Goal: Find specific page/section: Find specific page/section

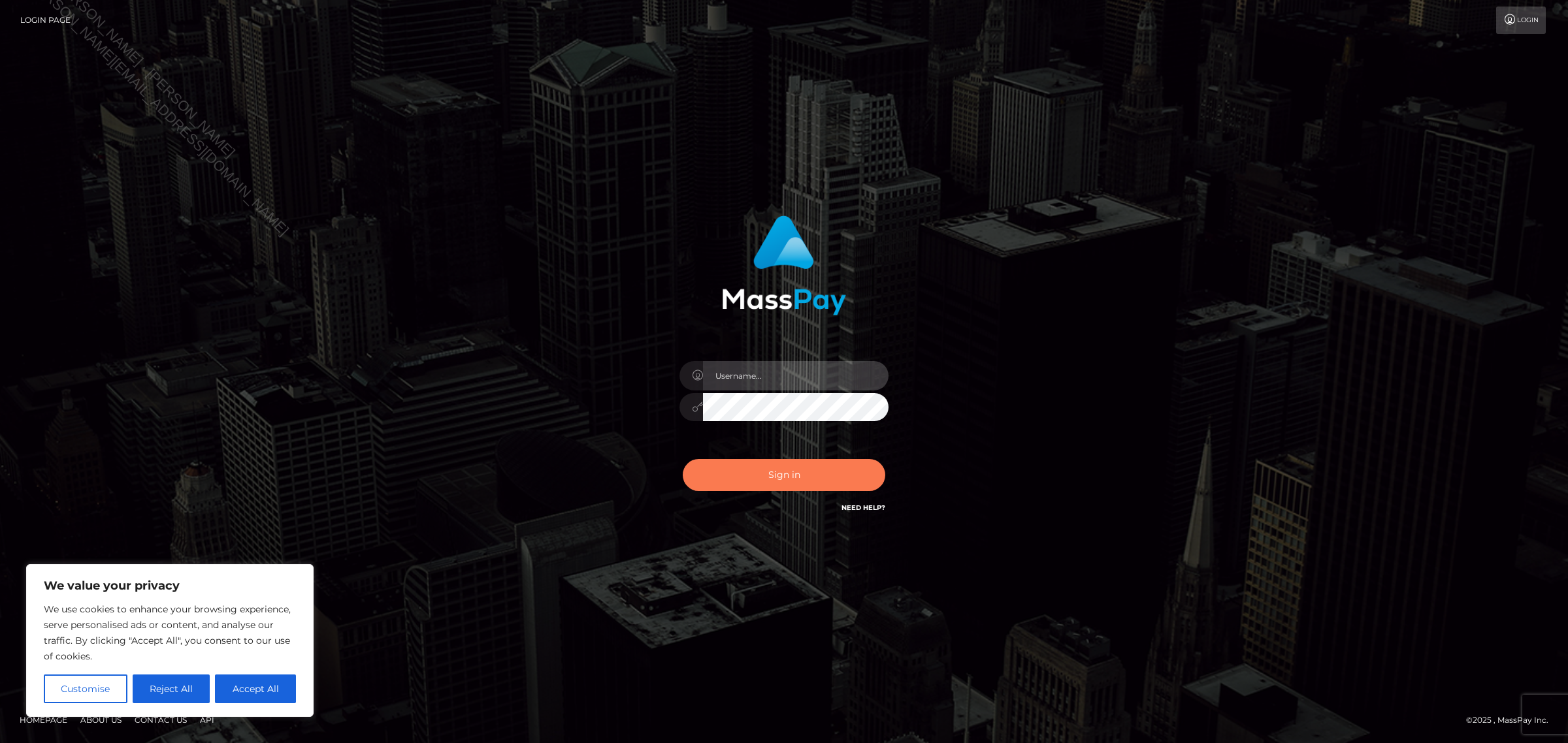
type input "Jennifer"
click at [719, 467] on button "Sign in" at bounding box center [784, 475] width 203 height 32
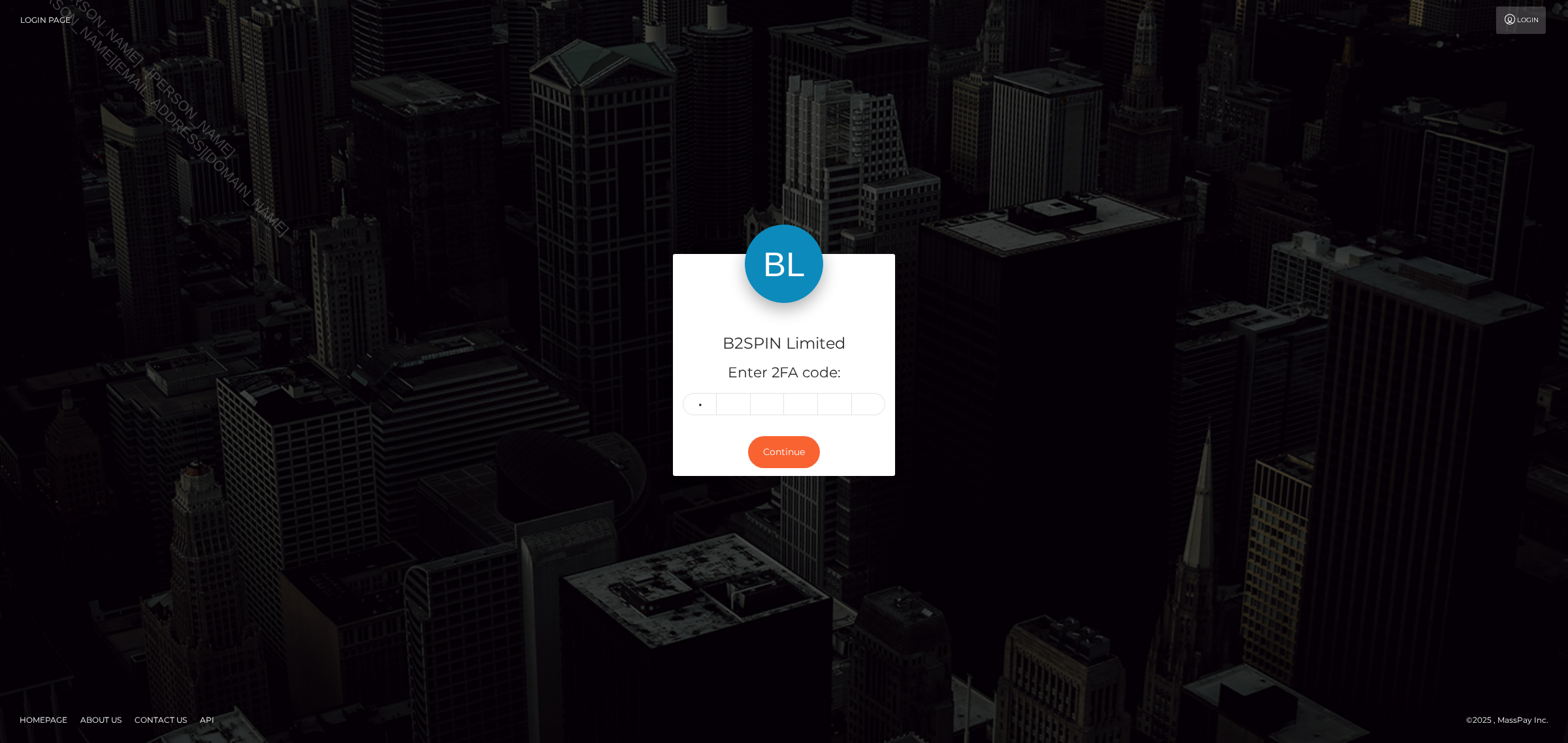
type input "4"
type input "2"
type input "3"
type input "4"
type input "8"
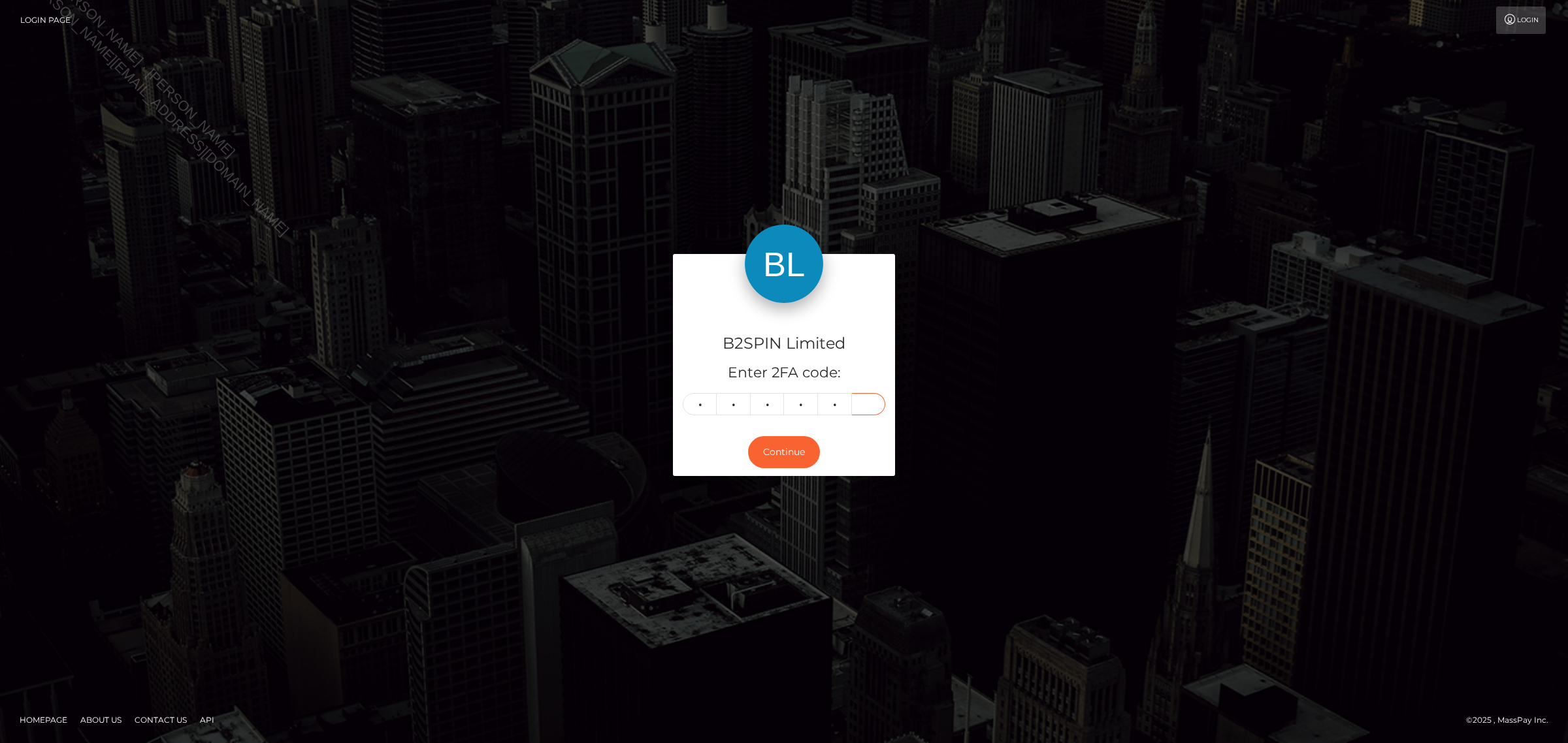
type input "5"
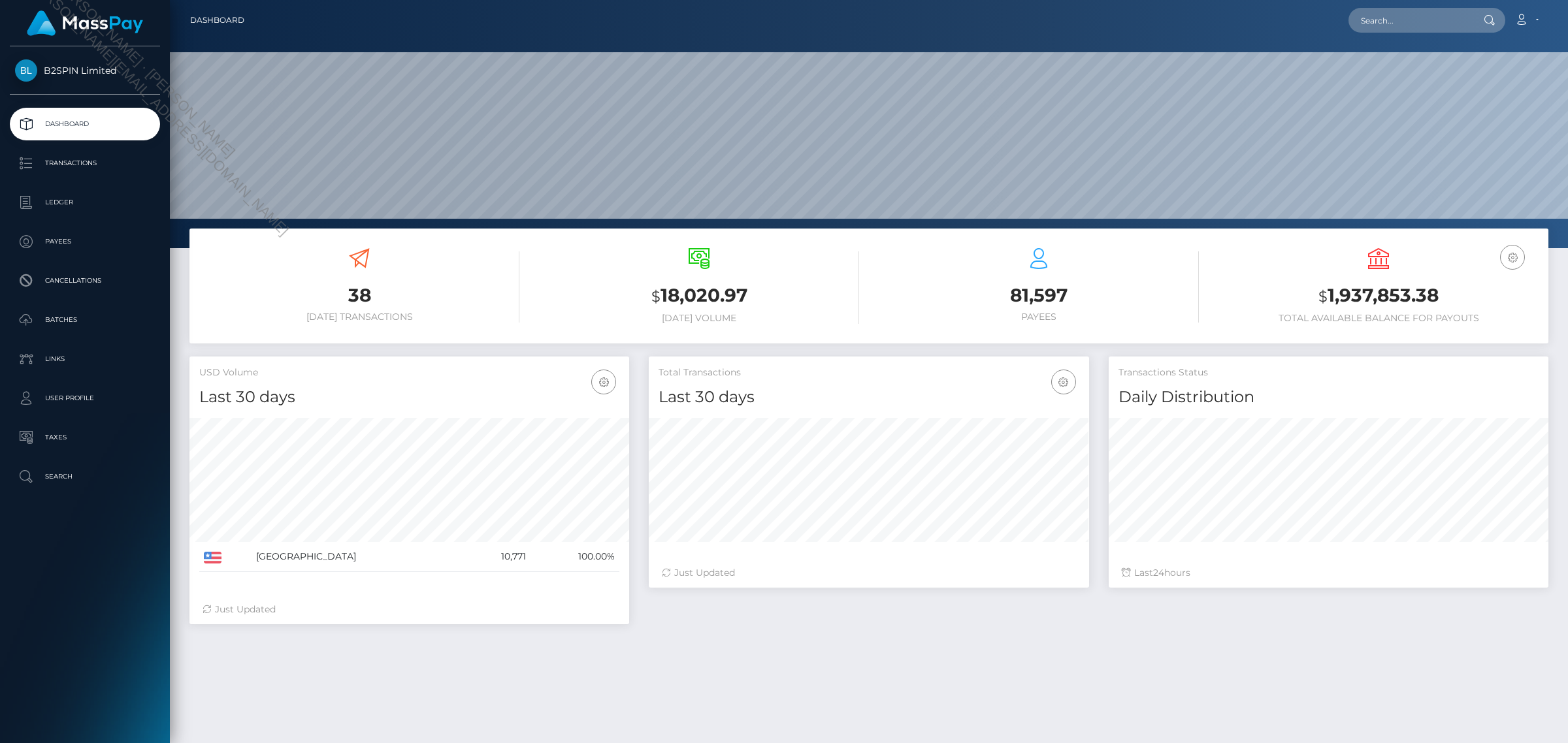
scroll to position [231, 439]
click at [1399, 25] on input "text" at bounding box center [1410, 20] width 123 height 25
paste input "560d56b1-f08a-418b-a5fc-0ecfc75d8799"
click at [1432, 27] on input "560d56b1-f08a-418b-a5fc-0ecfc75d8799" at bounding box center [1410, 20] width 123 height 25
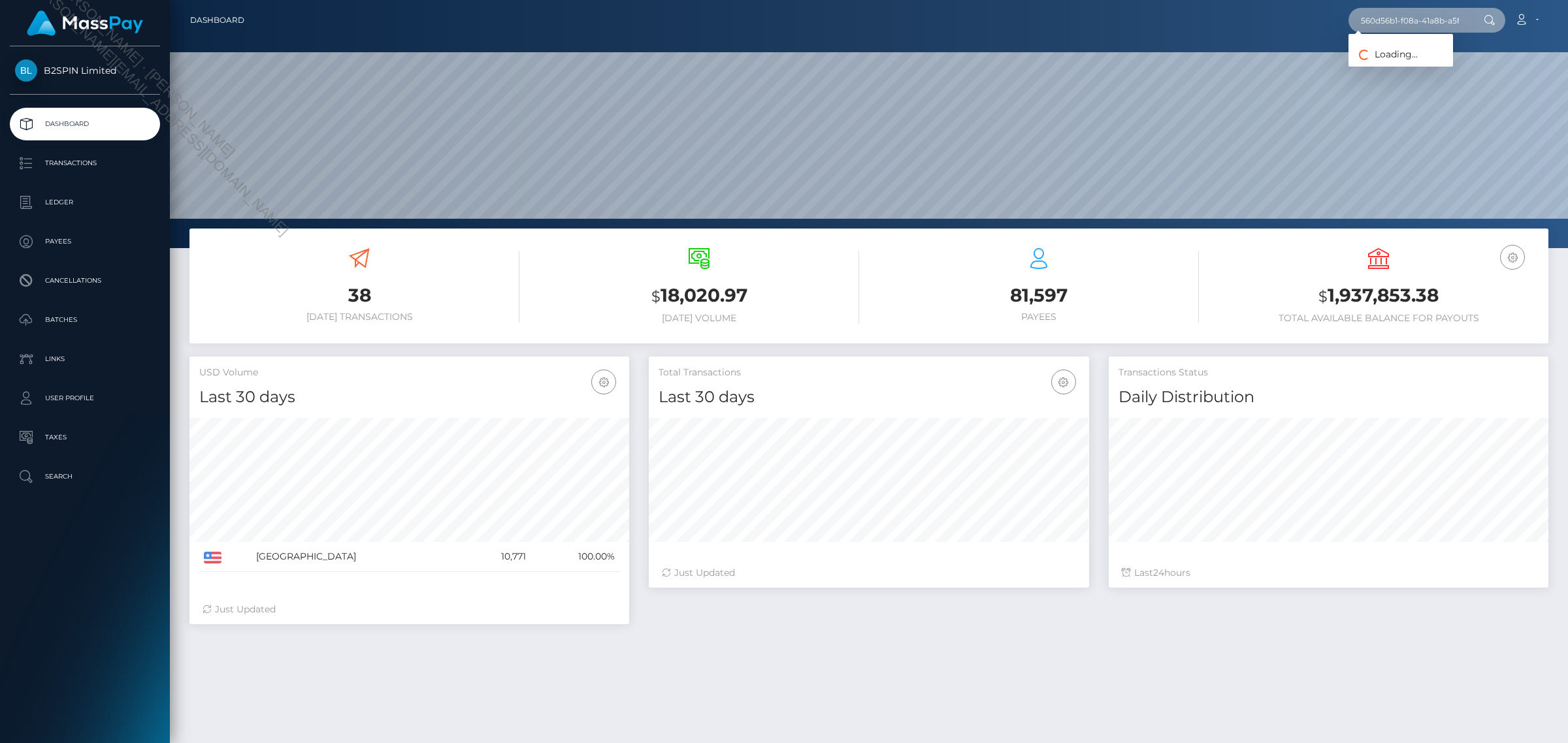
paste input "975895672"
type input "975895672"
click at [1402, 67] on link "[PERSON_NAME]" at bounding box center [1400, 68] width 104 height 24
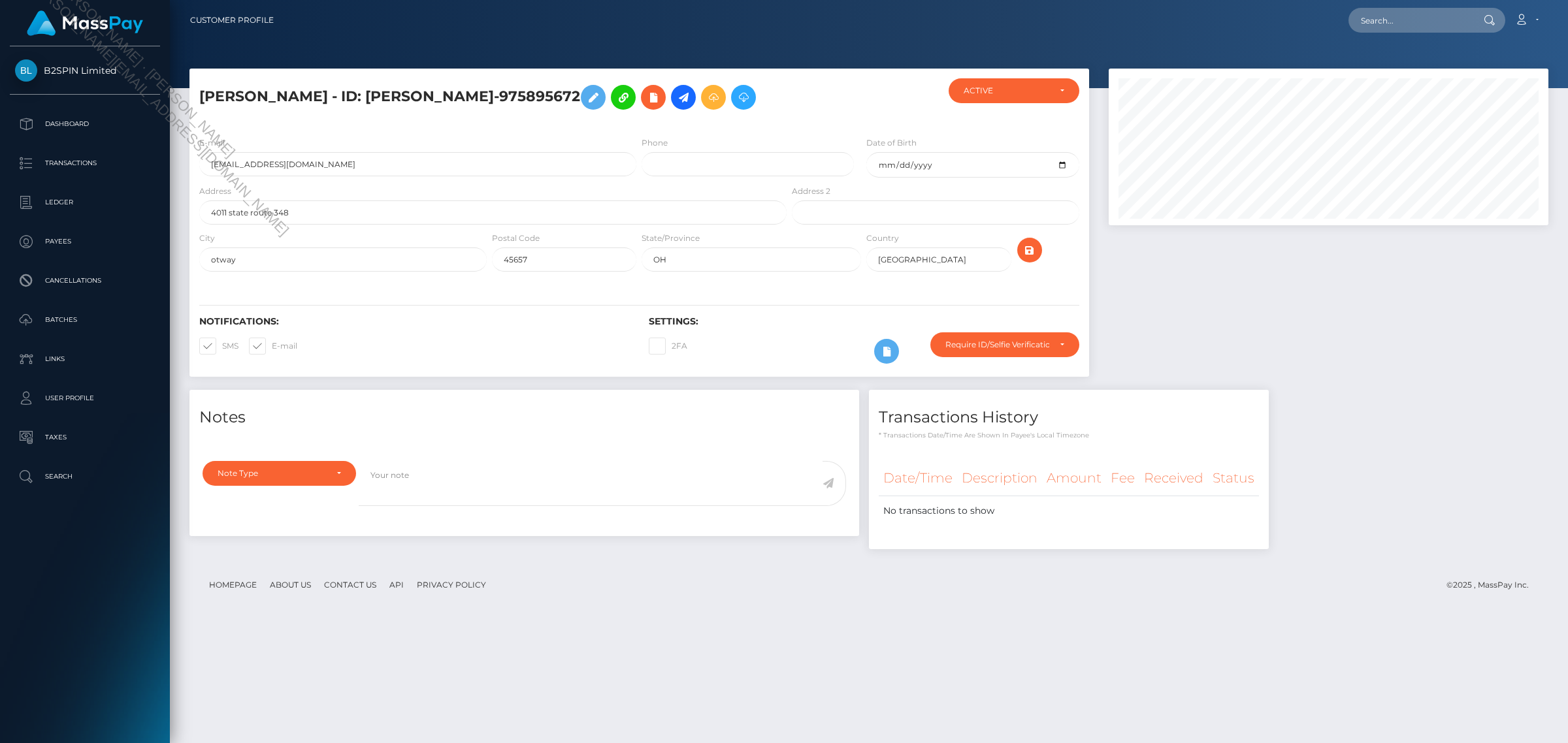
scroll to position [157, 439]
